Goal: Obtain resource: Download file/media

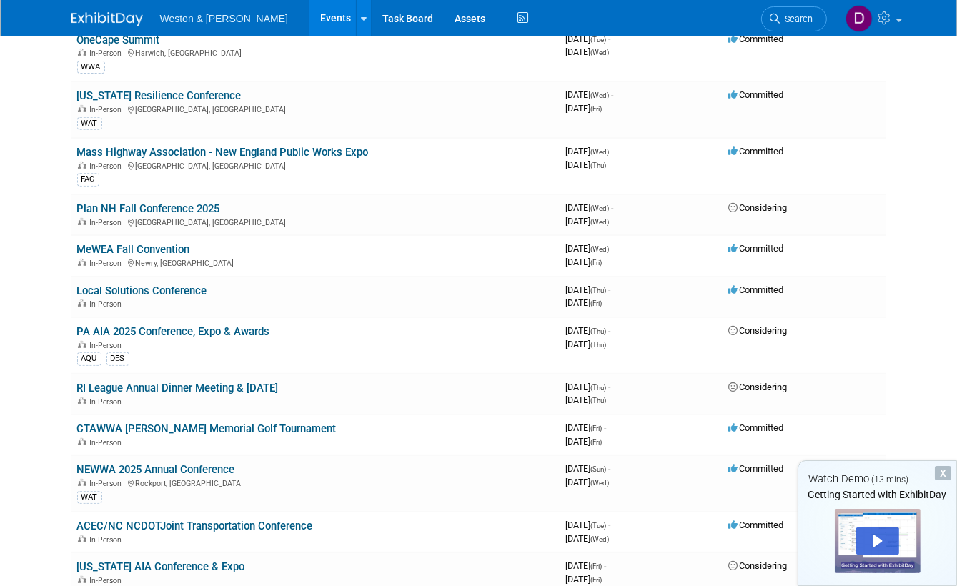
scroll to position [143, 0]
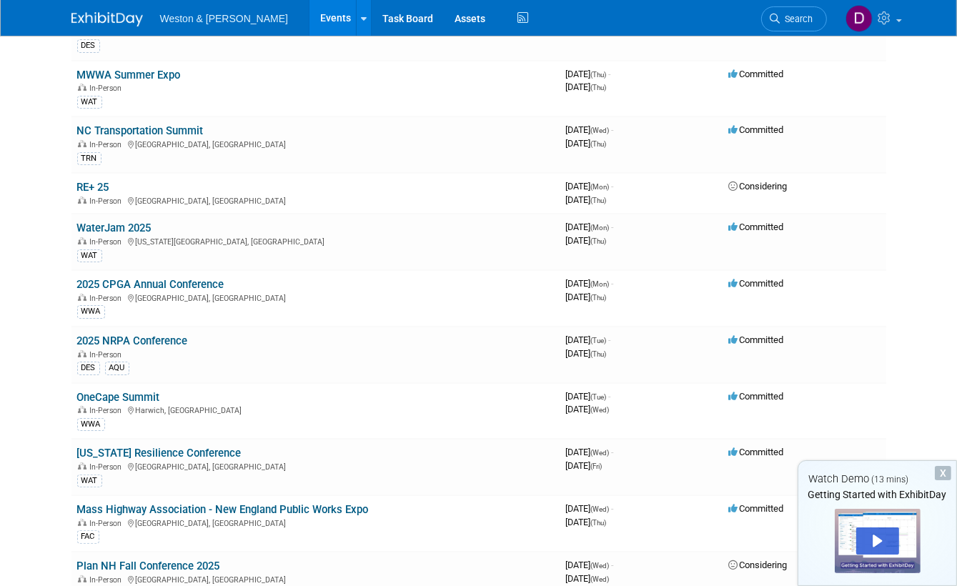
click at [26, 134] on body "Weston & [PERSON_NAME] Events Recently Viewed Events: NEWWA 2025 Annual Confere…" at bounding box center [478, 150] width 957 height 586
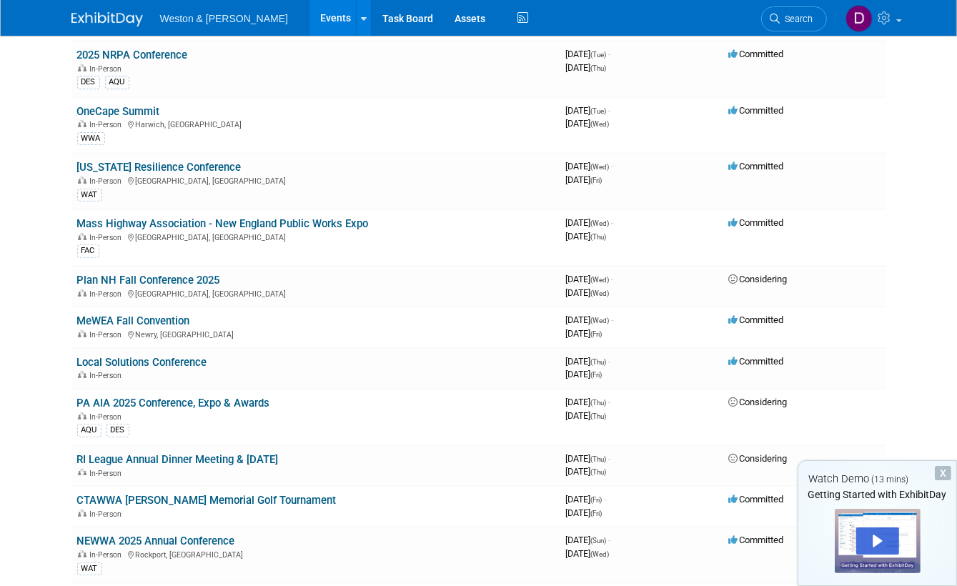
scroll to position [500, 0]
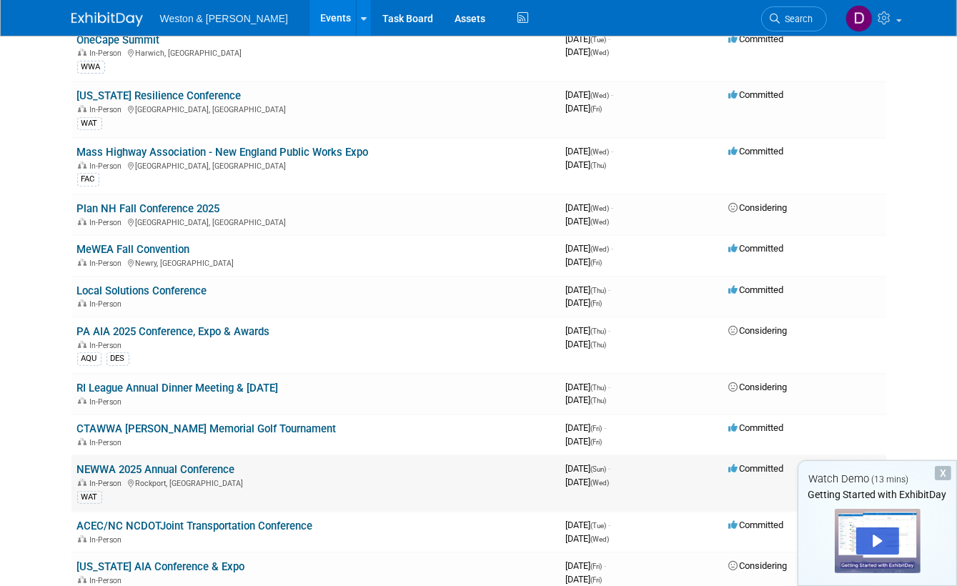
click at [189, 463] on link "NEWWA 2025 Annual Conference" at bounding box center [156, 469] width 158 height 13
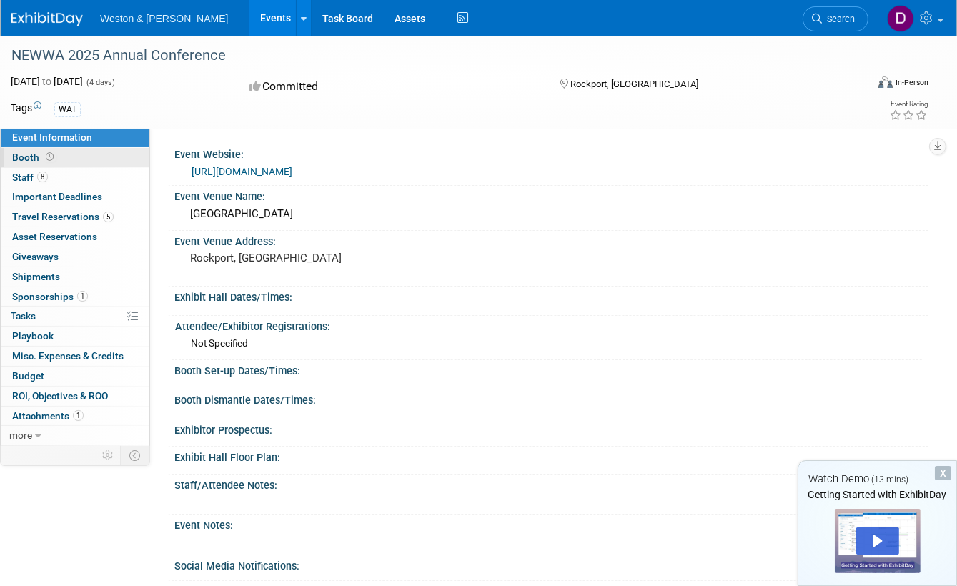
click at [49, 156] on icon at bounding box center [50, 157] width 8 height 8
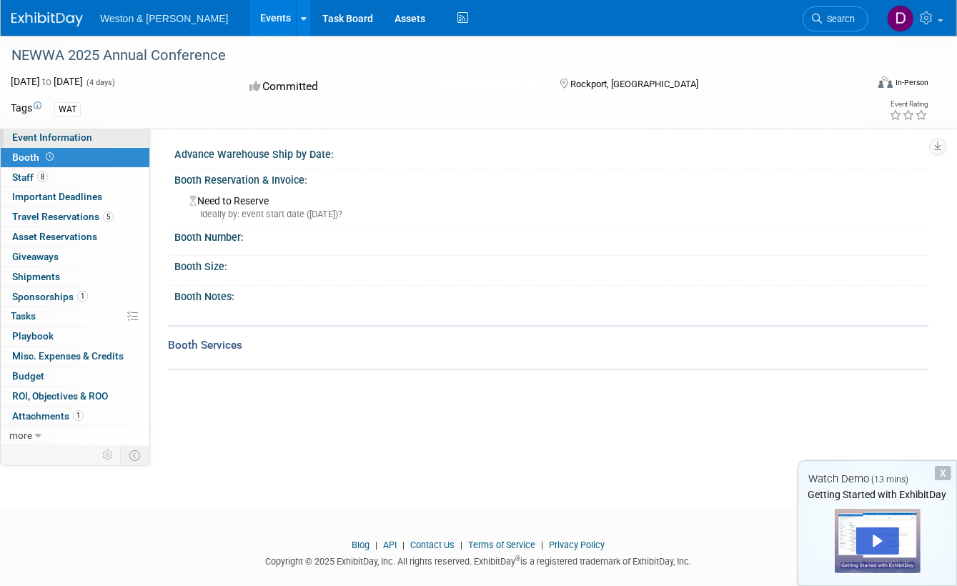
click at [40, 136] on span "Event Information" at bounding box center [52, 136] width 80 height 11
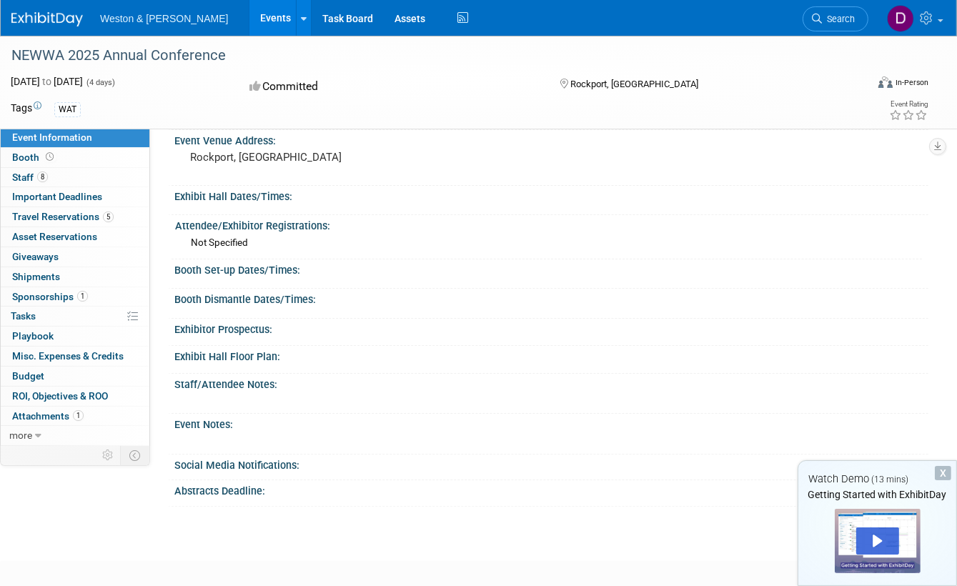
scroll to position [29, 0]
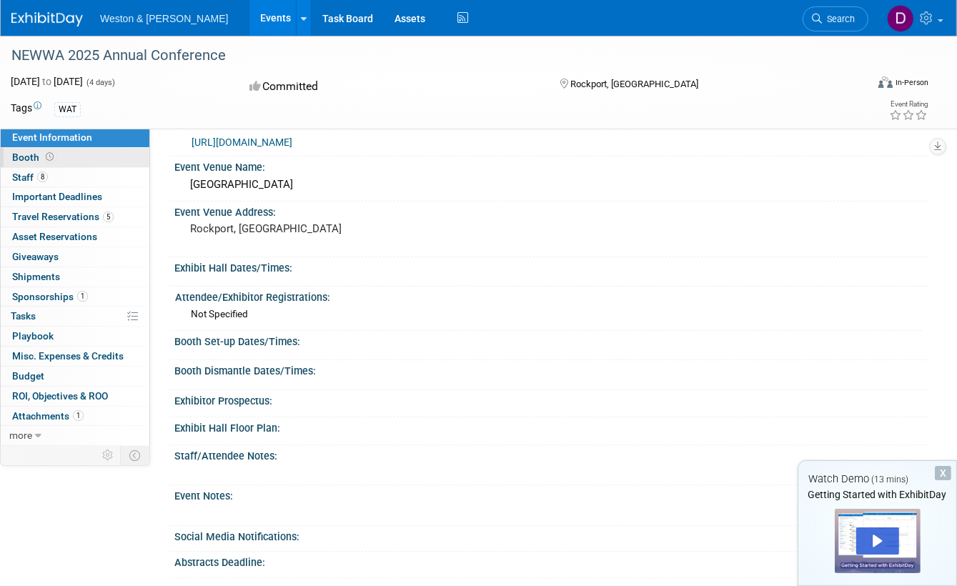
click at [26, 151] on link "Booth" at bounding box center [75, 157] width 149 height 19
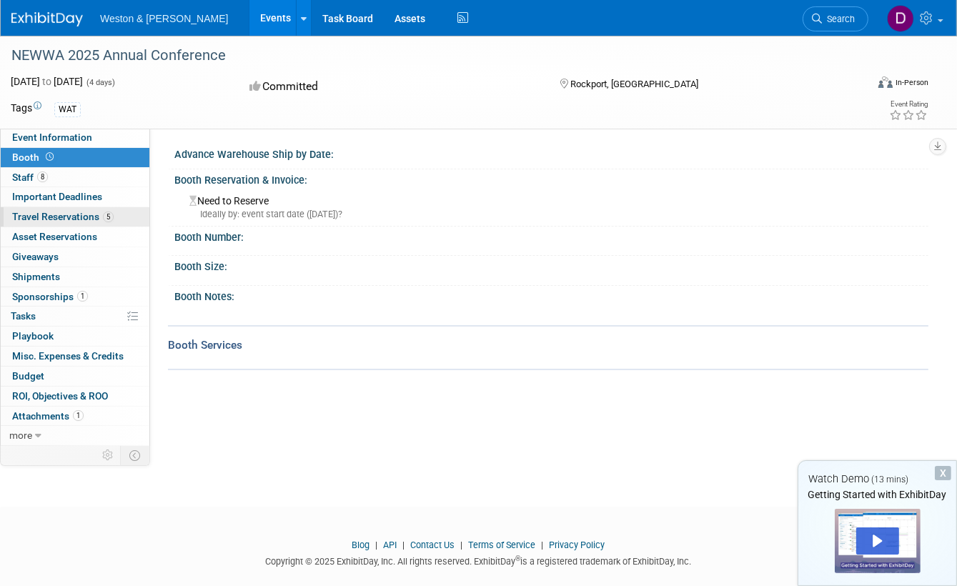
scroll to position [20, 0]
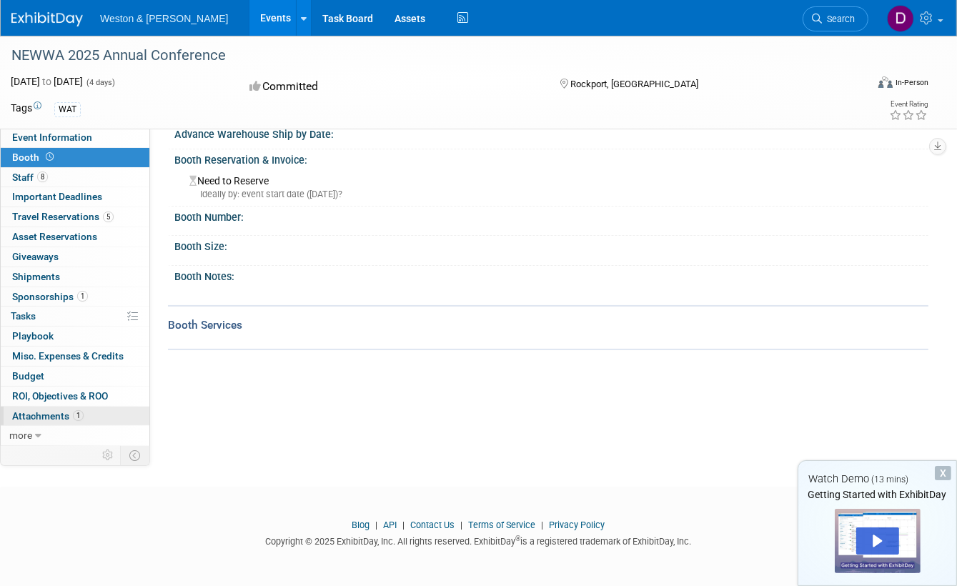
click at [59, 414] on span "Attachments 1" at bounding box center [47, 415] width 71 height 11
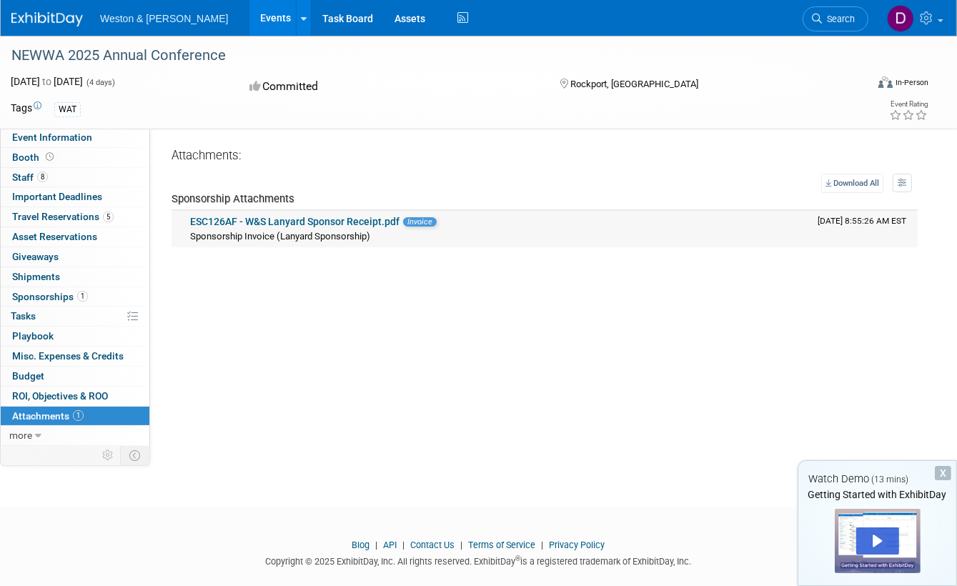
click at [264, 219] on link "ESC126AF - W&S Lanyard Sponsor Receipt.pdf" at bounding box center [294, 221] width 209 height 11
